Goal: Find specific page/section: Find specific page/section

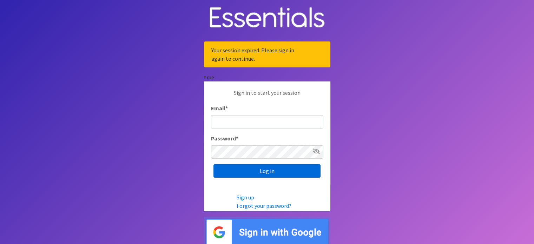
type input "[EMAIL_ADDRESS][DOMAIN_NAME]"
click at [267, 171] on input "Log in" at bounding box center [267, 170] width 107 height 13
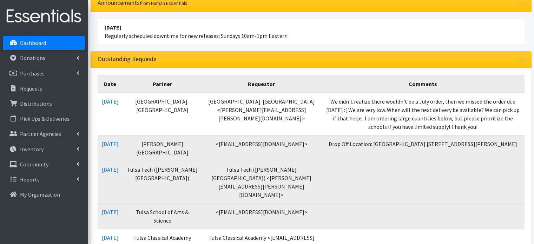
scroll to position [70, 0]
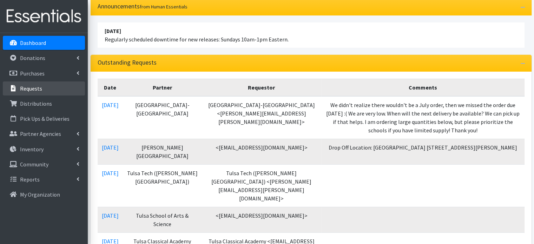
click at [31, 87] on p "Requests" at bounding box center [31, 88] width 22 height 7
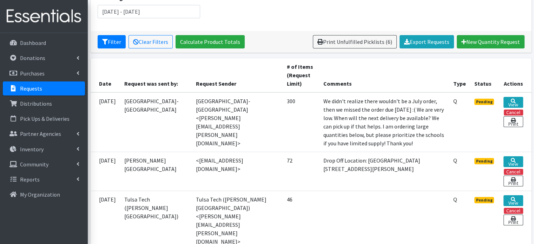
scroll to position [141, 0]
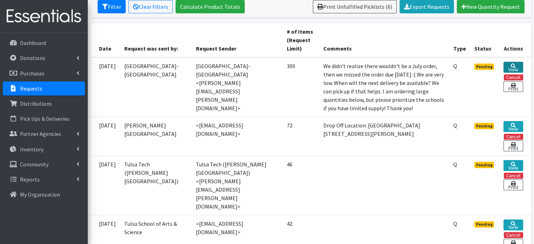
click at [512, 67] on link "View" at bounding box center [513, 67] width 19 height 11
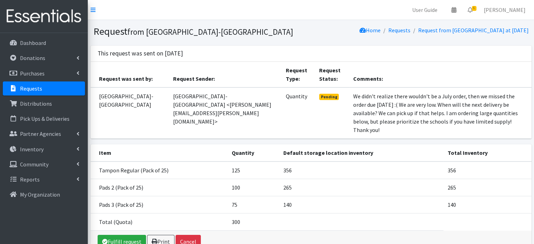
scroll to position [31, 0]
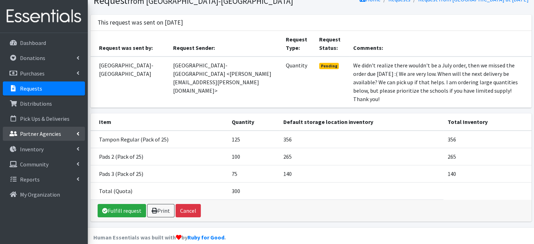
click at [51, 135] on p "Partner Agencies" at bounding box center [40, 133] width 41 height 7
click at [49, 151] on link "All Partners" at bounding box center [44, 149] width 82 height 14
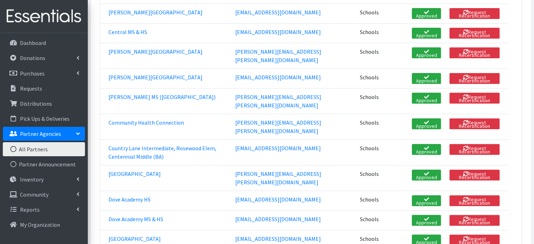
scroll to position [246, 0]
